Goal: Check status: Check status

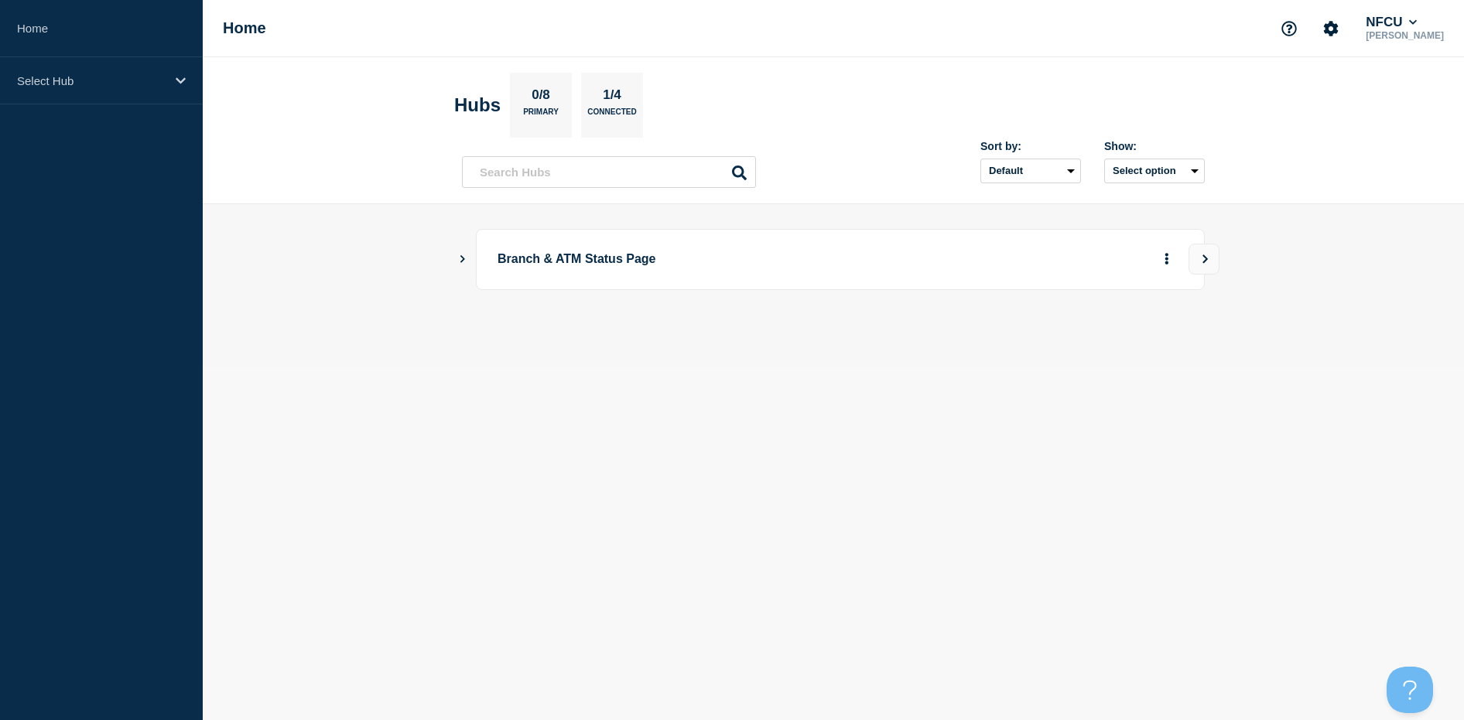
click at [463, 255] on icon "Show Connected Hubs" at bounding box center [462, 259] width 10 height 8
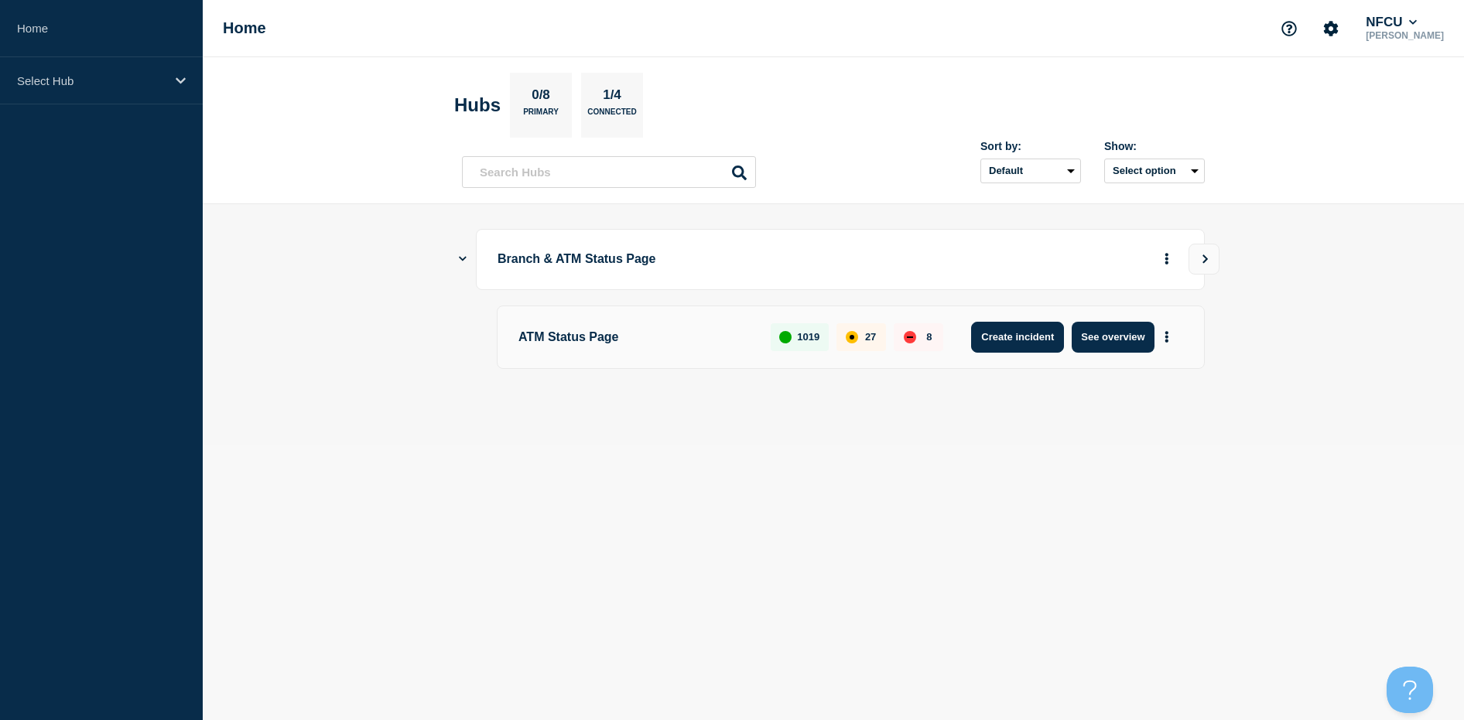
click at [1022, 355] on div "ATM Status Page 1019 27 8 Create incident See overview" at bounding box center [851, 337] width 708 height 63
click at [1121, 343] on button "See overview" at bounding box center [1113, 337] width 82 height 31
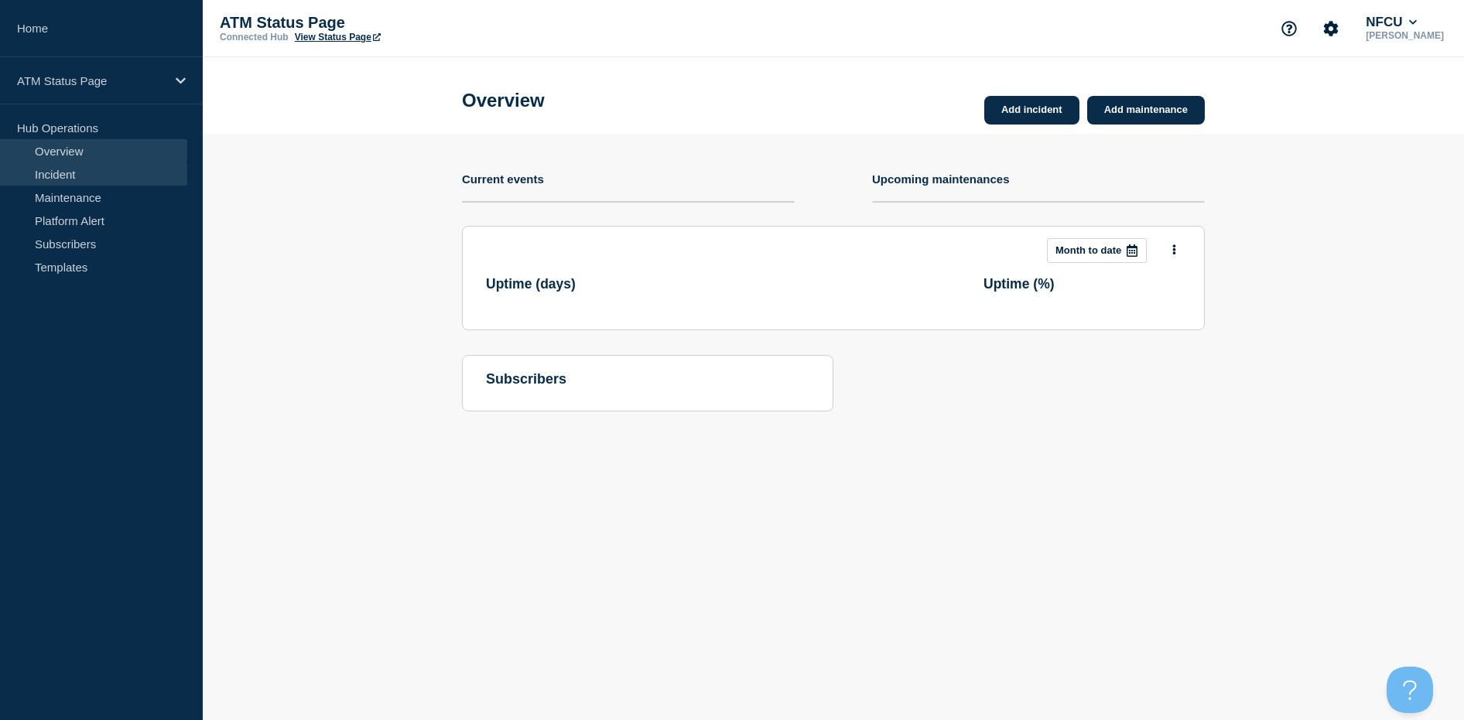
drag, startPoint x: 115, startPoint y: 173, endPoint x: 146, endPoint y: 164, distance: 32.8
click at [115, 173] on link "Incident" at bounding box center [93, 174] width 187 height 23
